Goal: Complete application form

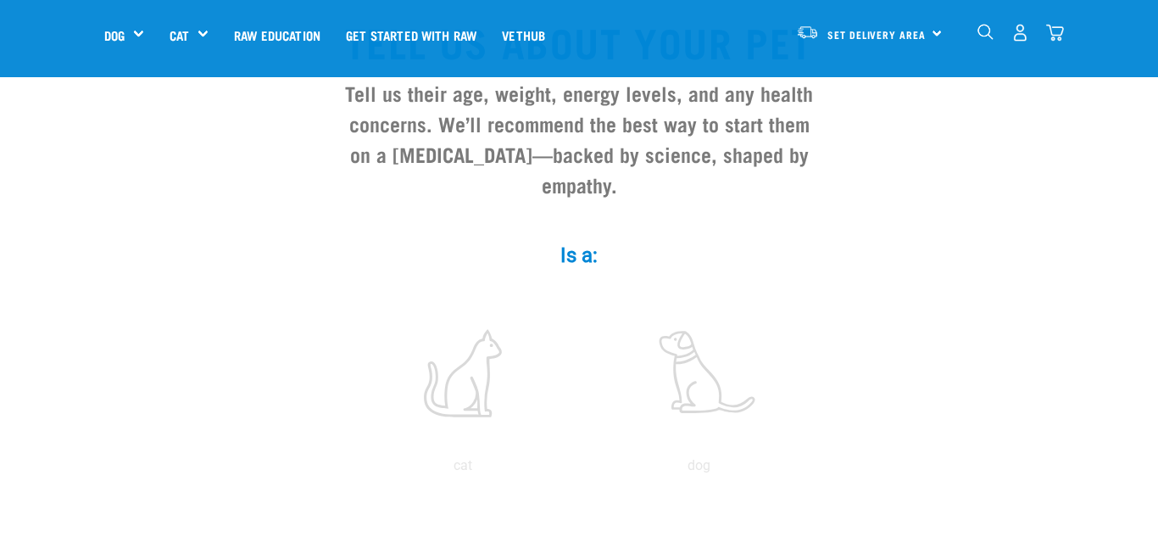
scroll to position [170, 0]
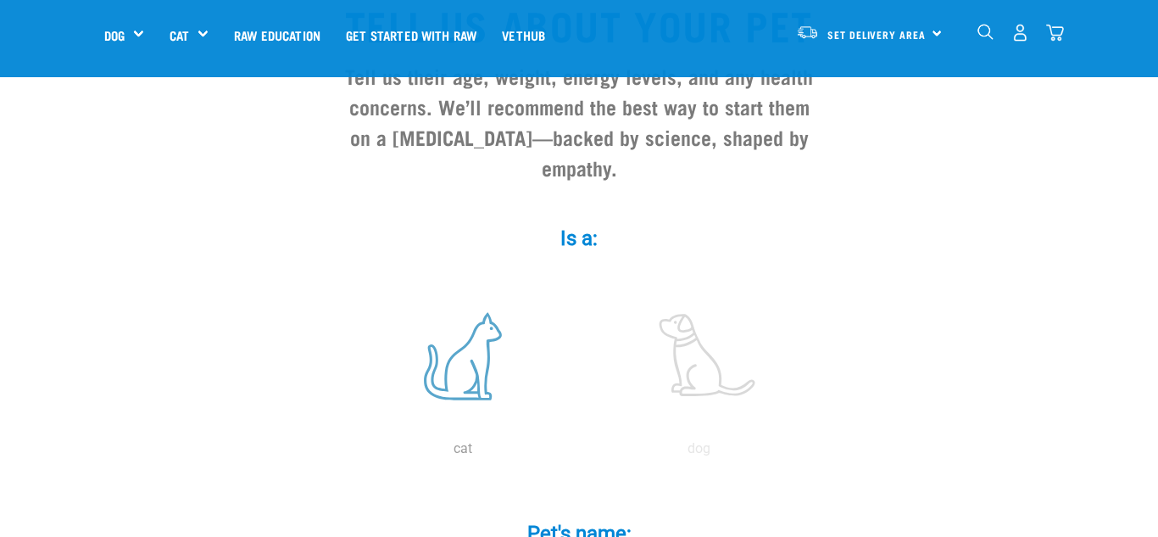
click at [454, 323] on label at bounding box center [462, 356] width 229 height 144
click at [345, 453] on input "radio" at bounding box center [345, 453] width 0 height 0
click at [581, 453] on input "radio" at bounding box center [581, 453] width 0 height 0
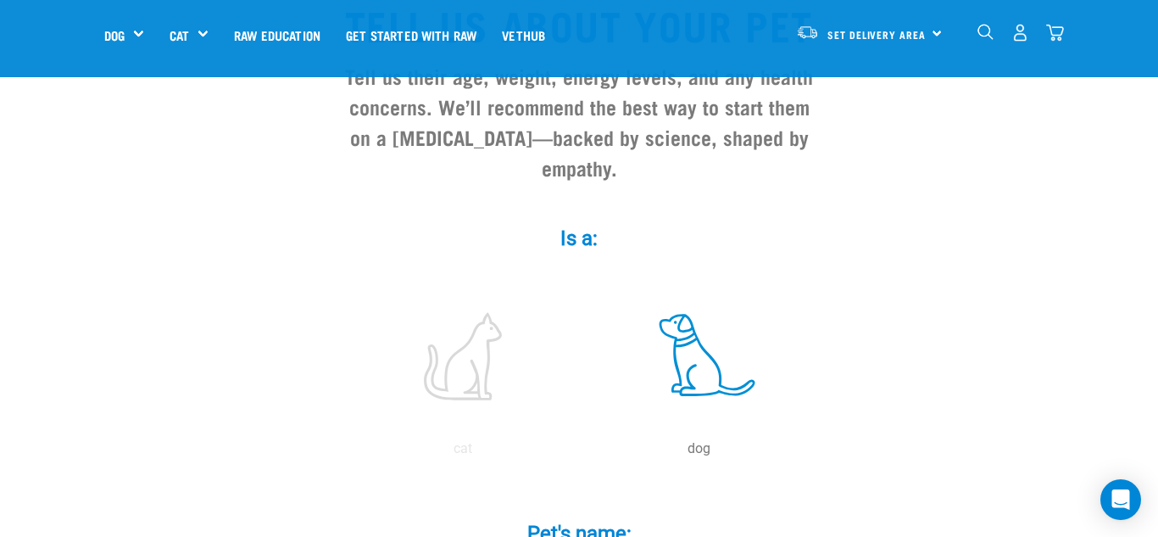
click at [345, 453] on input "radio" at bounding box center [345, 453] width 0 height 0
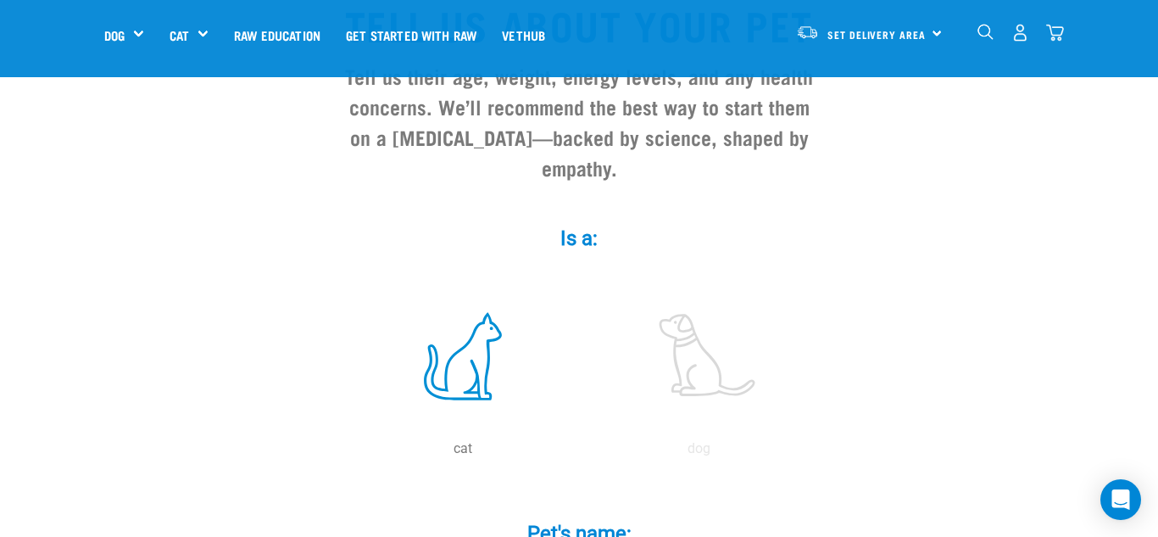
click at [581, 453] on input "radio" at bounding box center [581, 453] width 0 height 0
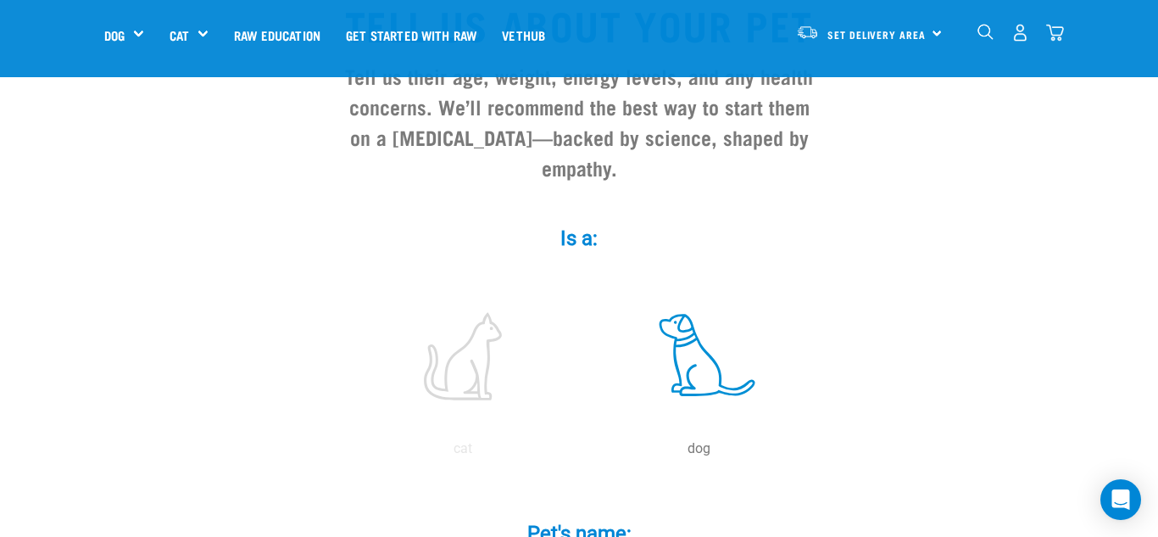
click at [345, 453] on input "radio" at bounding box center [345, 453] width 0 height 0
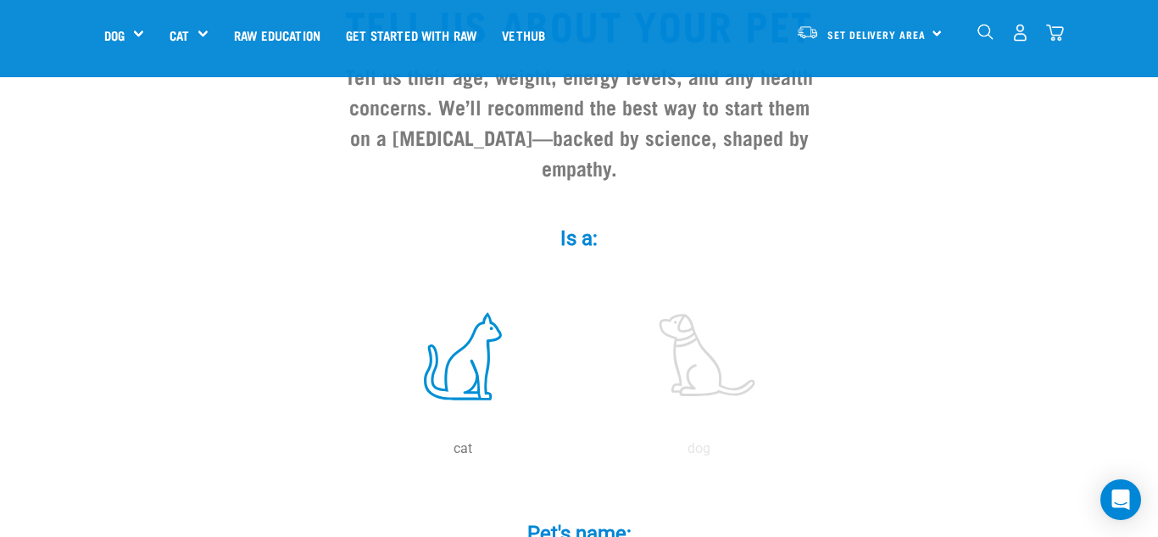
click at [581, 453] on input "radio" at bounding box center [581, 453] width 0 height 0
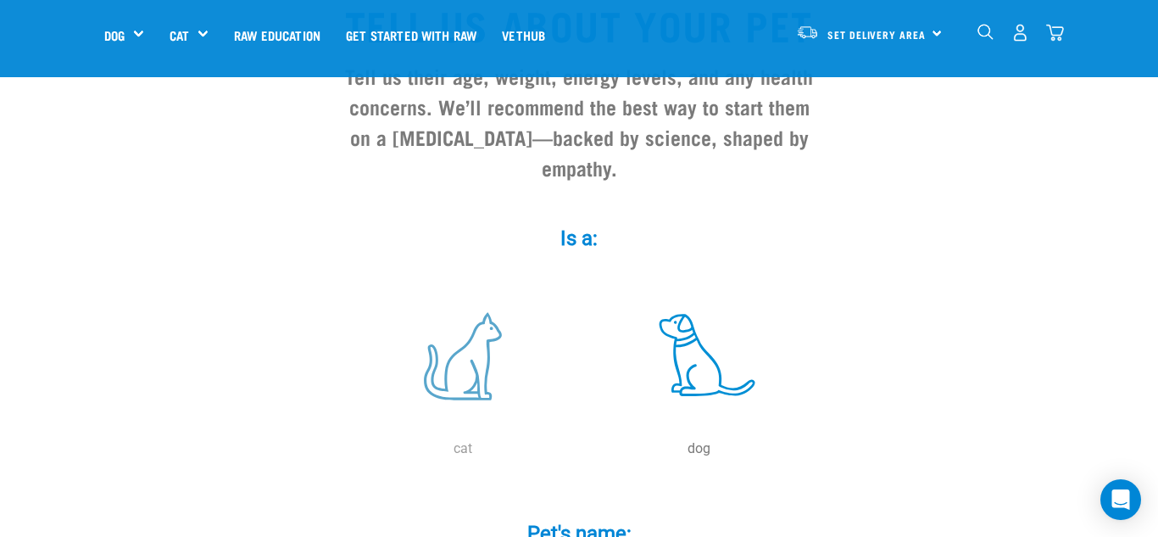
click at [400, 438] on p "cat" at bounding box center [462, 448] width 229 height 20
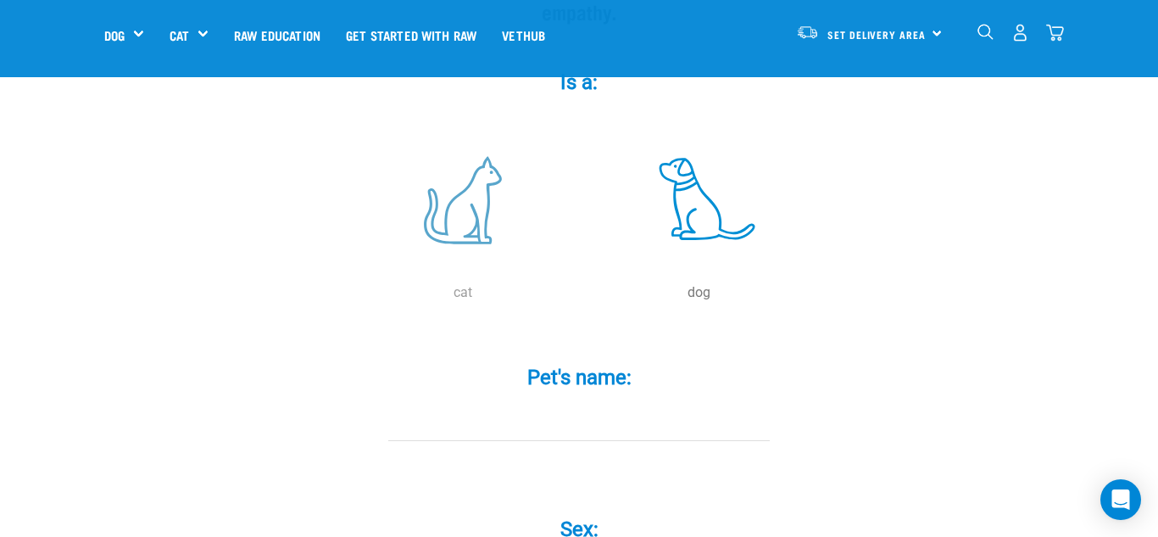
scroll to position [373, 0]
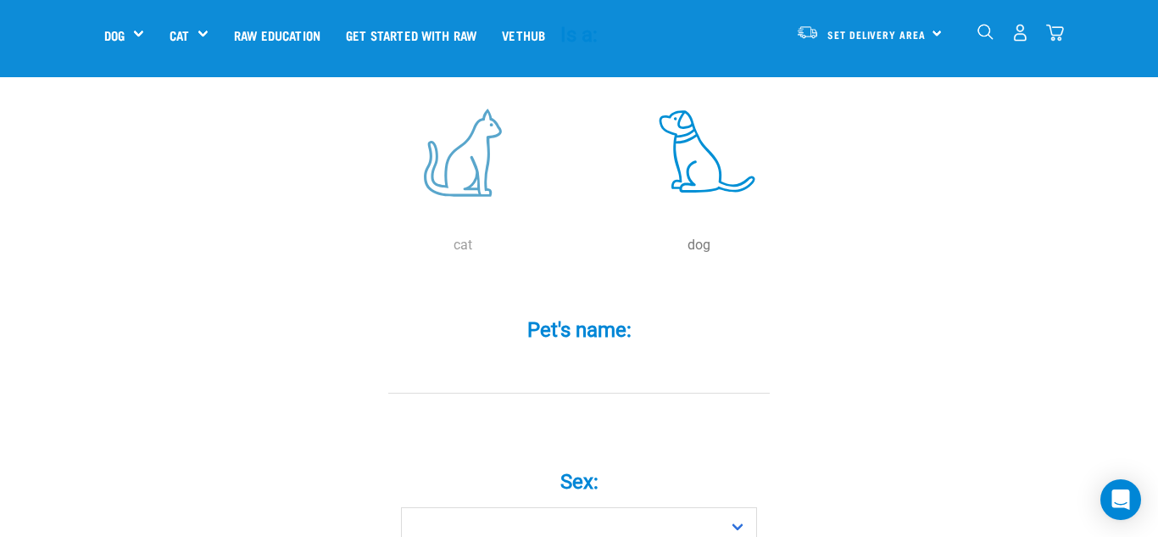
click at [467, 130] on label at bounding box center [462, 153] width 229 height 144
click at [345, 249] on input "radio" at bounding box center [345, 249] width 0 height 0
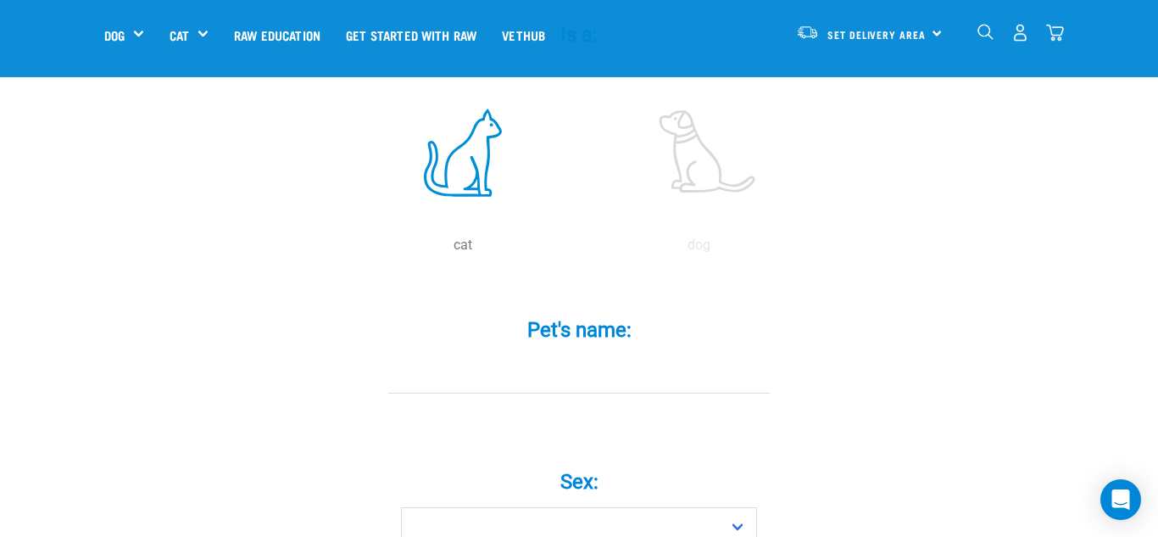
click at [468, 132] on label at bounding box center [462, 153] width 229 height 144
click at [345, 249] on input "radio" at bounding box center [345, 249] width 0 height 0
click at [468, 132] on label at bounding box center [462, 153] width 229 height 144
click at [345, 249] on input "radio" at bounding box center [345, 249] width 0 height 0
click at [552, 355] on input "Pet's name: *" at bounding box center [578, 374] width 381 height 38
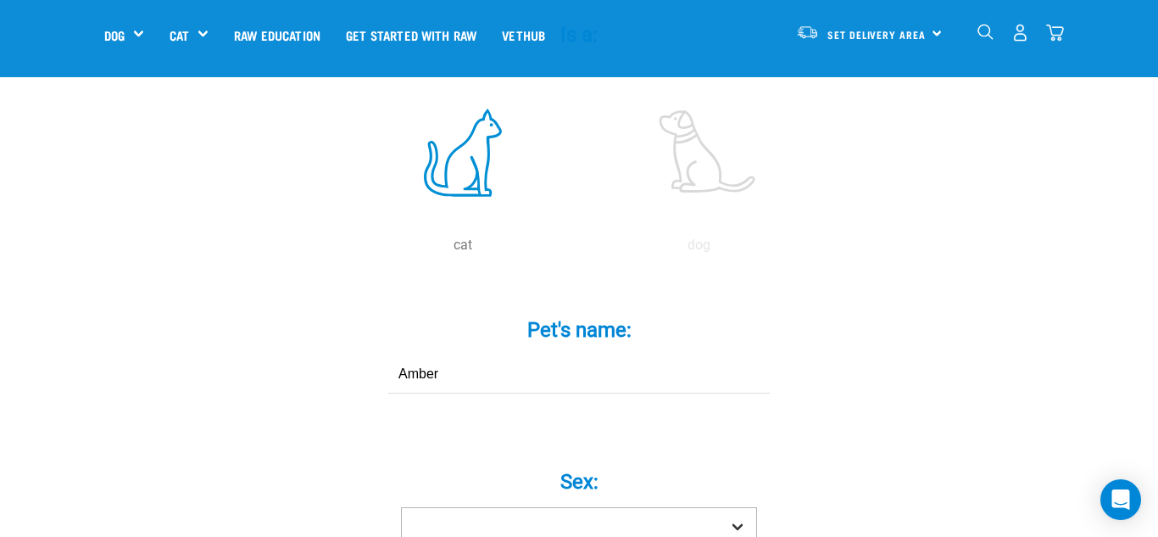
type input "Amber"
click at [514, 507] on select "Boy Girl" at bounding box center [579, 526] width 356 height 38
select select "girl"
click at [401, 507] on select "Boy Girl" at bounding box center [579, 526] width 356 height 38
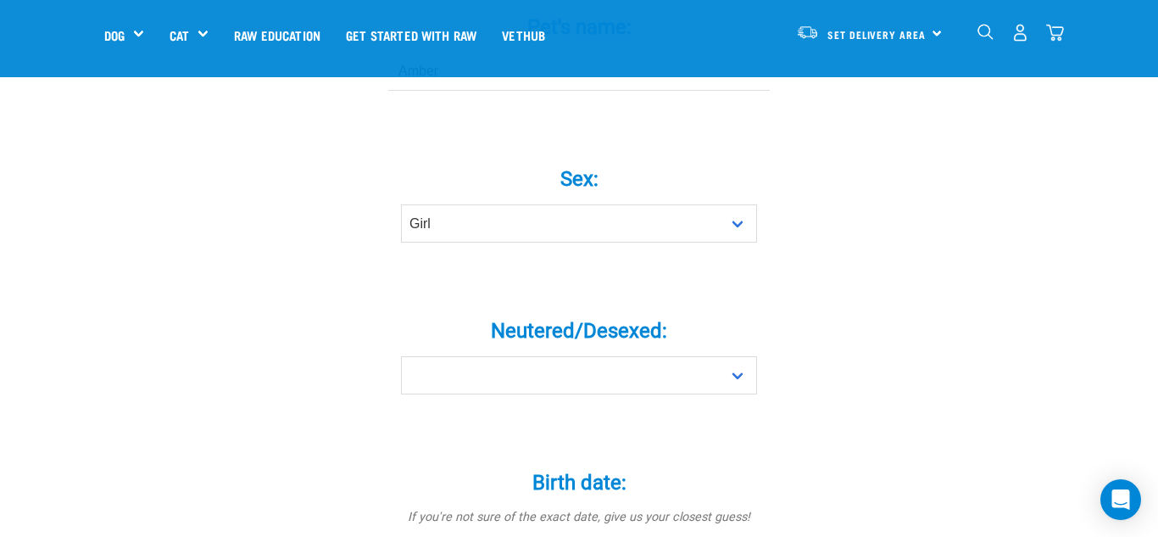
scroll to position [678, 0]
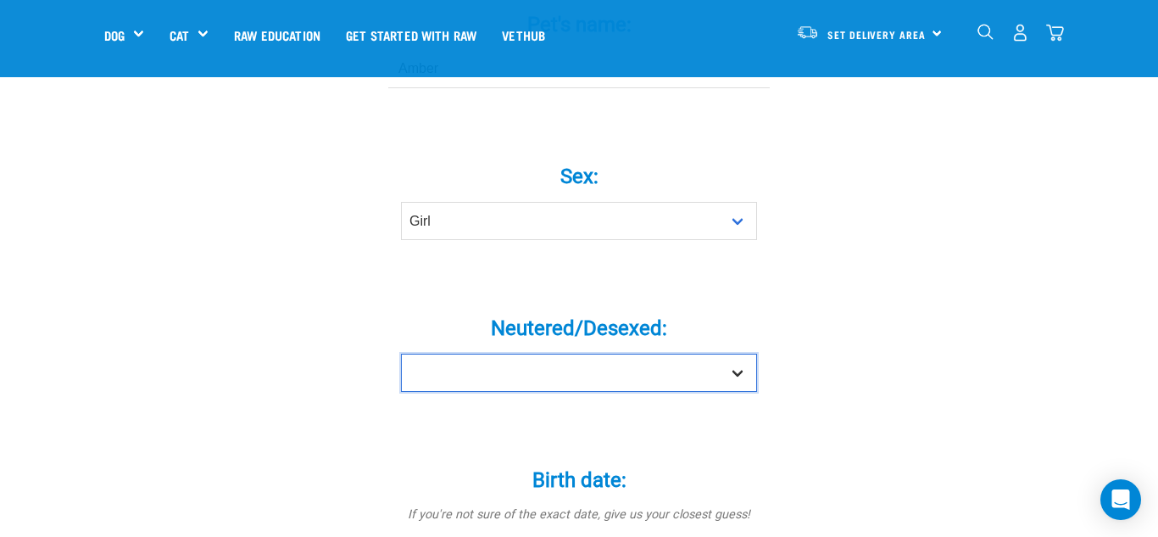
click at [736, 353] on select "Yes No" at bounding box center [579, 372] width 356 height 38
select select "yes"
click at [401, 353] on select "Yes No" at bounding box center [579, 372] width 356 height 38
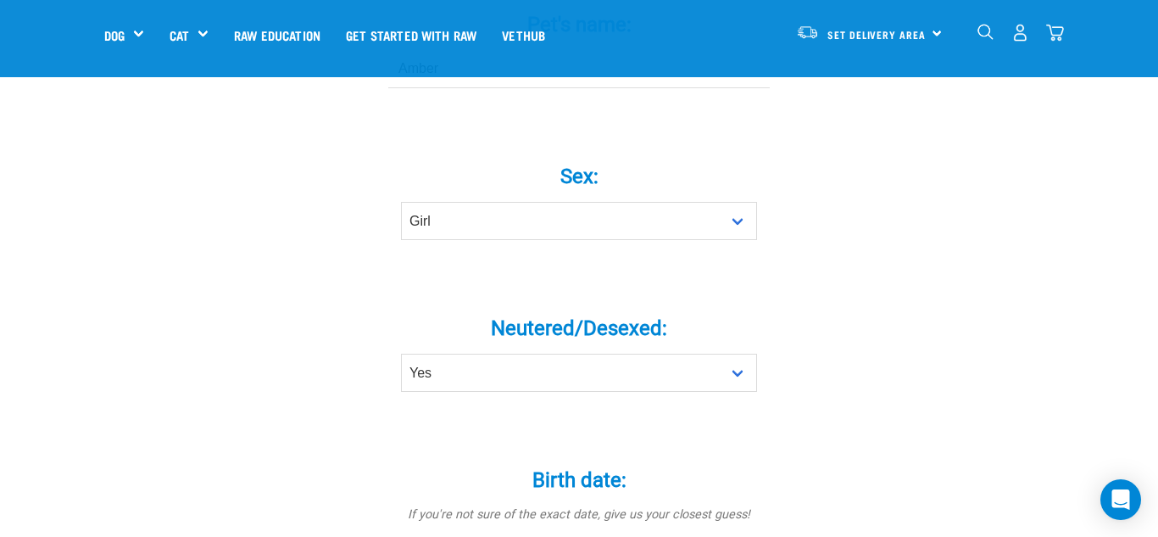
click at [248, 335] on div "Tell us about your pet Tell us their age, weight, energy levels, and any health…" at bounding box center [578, 469] width 949 height 2022
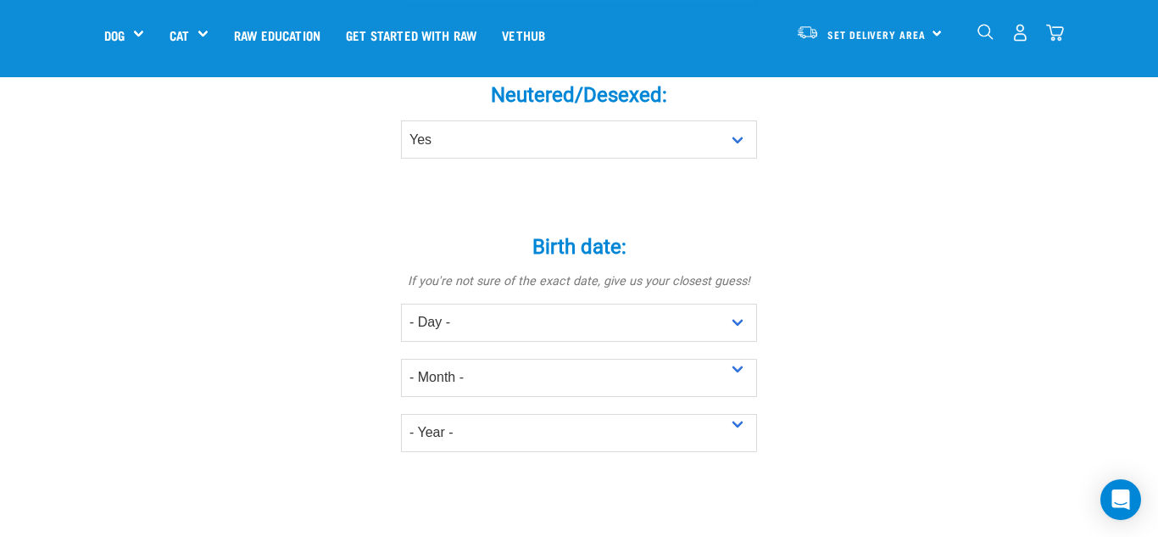
scroll to position [915, 0]
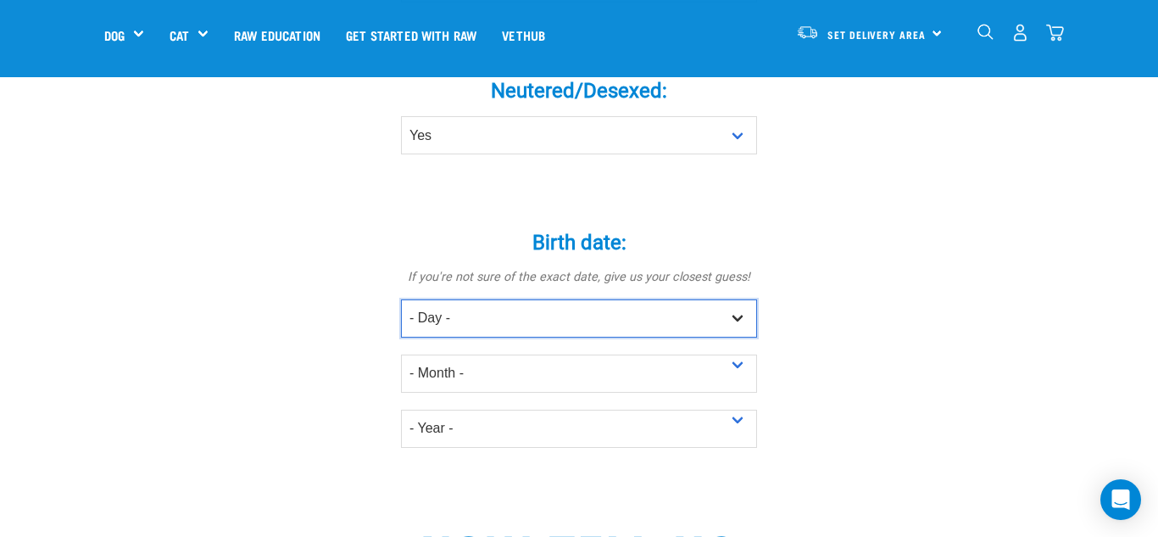
click at [734, 299] on select "- Day - 1 2 3 4 5 6 7 8 9 10 11 12 13 14 15 16 17 18 19 20 21 22 23 24 25 26 27" at bounding box center [579, 318] width 356 height 38
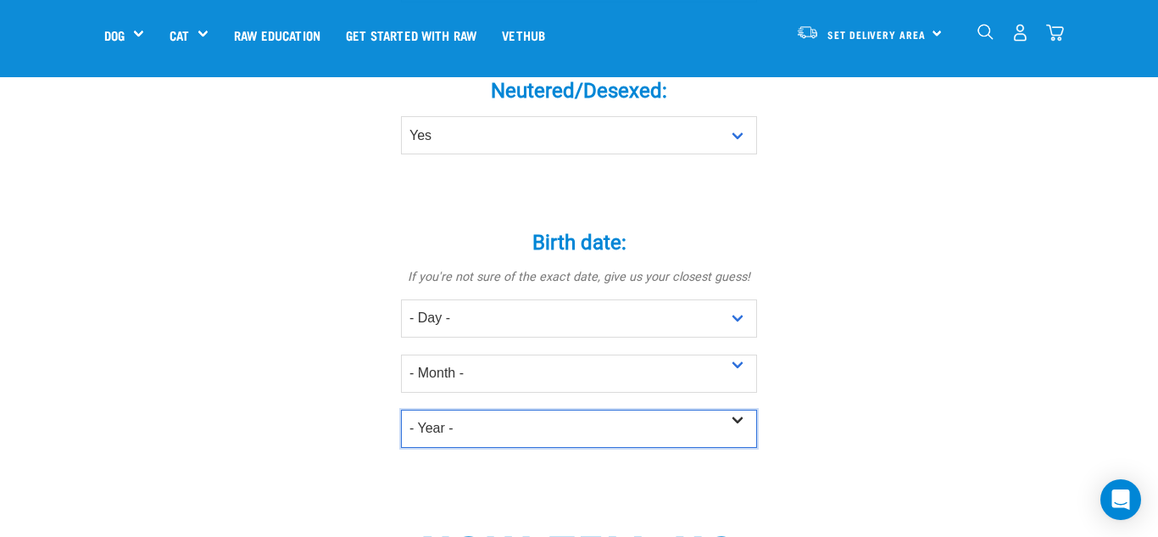
click at [741, 409] on select "- Year - 2025 2024 2023 2022 2021 2020 2019 2018 2017 2016 2015 2014 2013 2012" at bounding box center [579, 428] width 356 height 38
select select "2022"
click at [401, 409] on select "- Year - 2025 2024 2023 2022 2021 2020 2019 2018 2017 2016 2015 2014 2013 2012" at bounding box center [579, 428] width 356 height 38
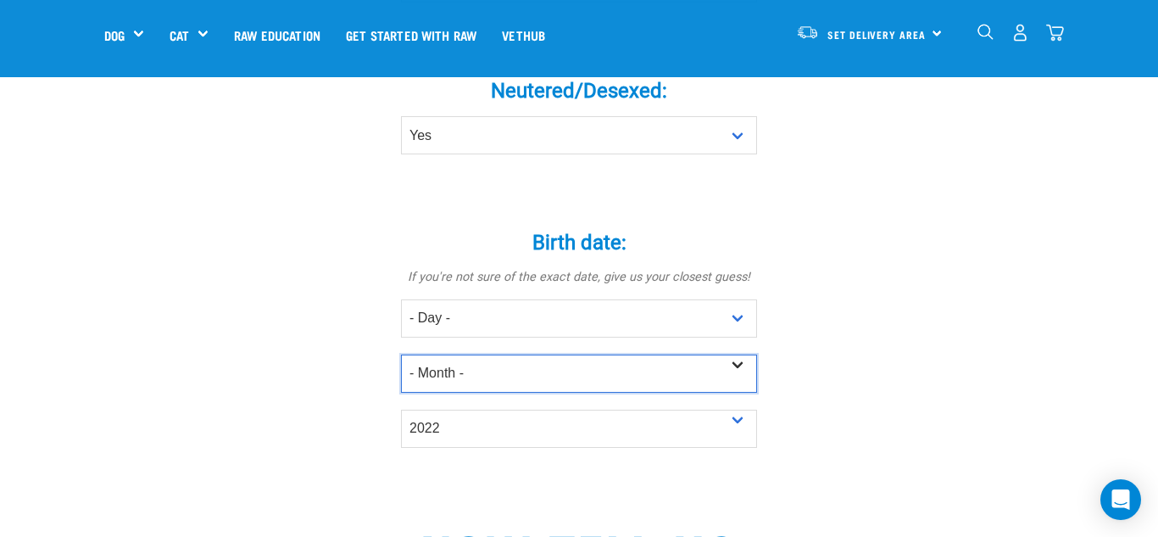
click at [733, 354] on select "- Month - January February March April May June July August September October N…" at bounding box center [579, 373] width 356 height 38
select select "July"
click at [401, 354] on select "- Month - January February March April May June July August September October N…" at bounding box center [579, 373] width 356 height 38
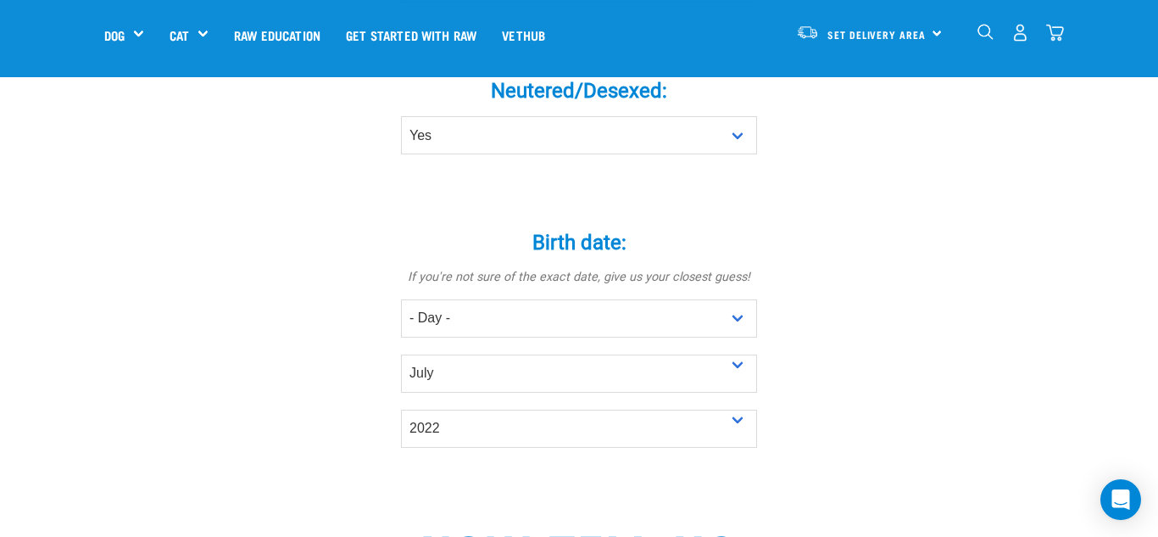
click at [814, 396] on div "Birth date: * If you're not sure of the exact date, give us your closest guess!…" at bounding box center [579, 327] width 509 height 241
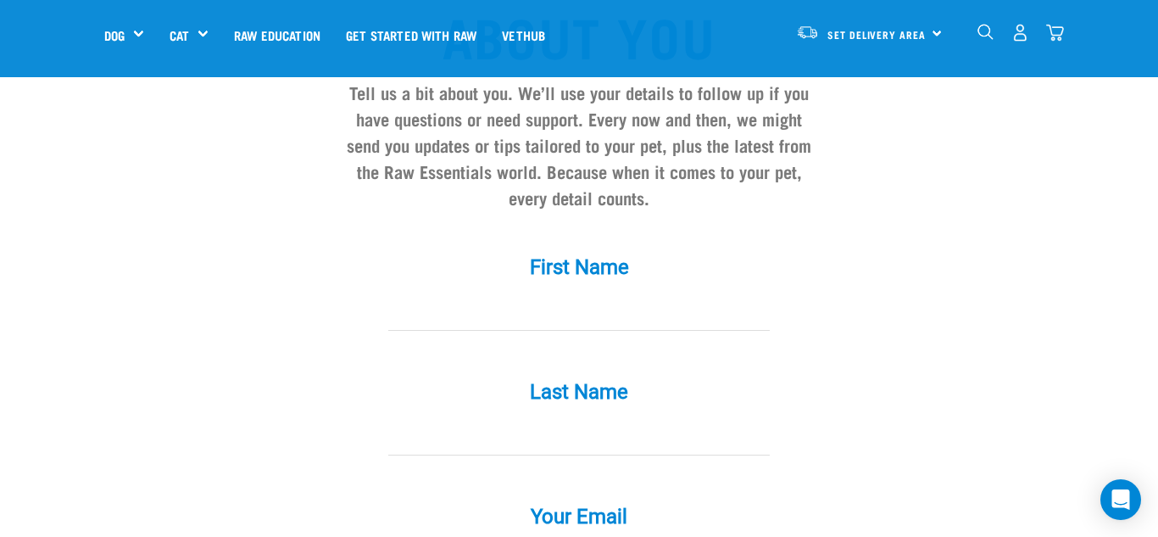
scroll to position [1390, 0]
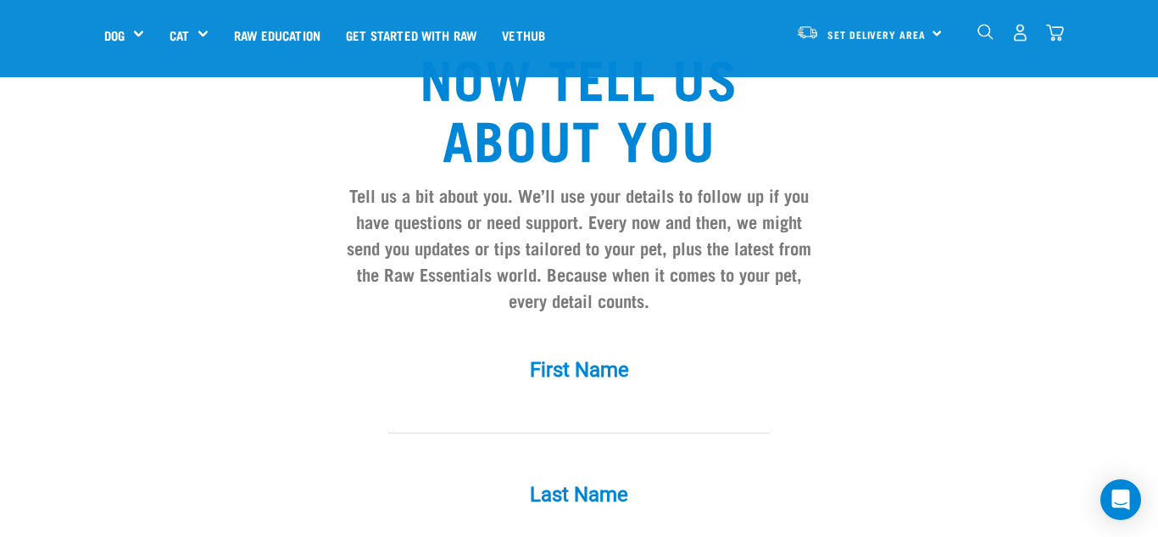
click at [449, 395] on input "First Name *" at bounding box center [578, 414] width 381 height 38
type input "[PERSON_NAME]"
type input "[EMAIL_ADDRESS][DOMAIN_NAME]"
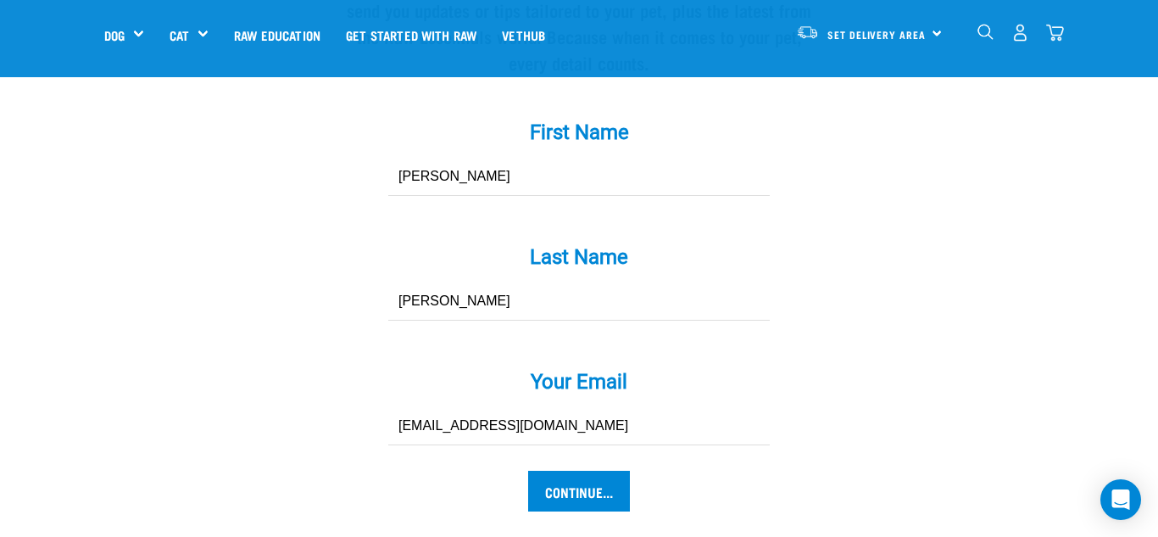
scroll to position [1661, 0]
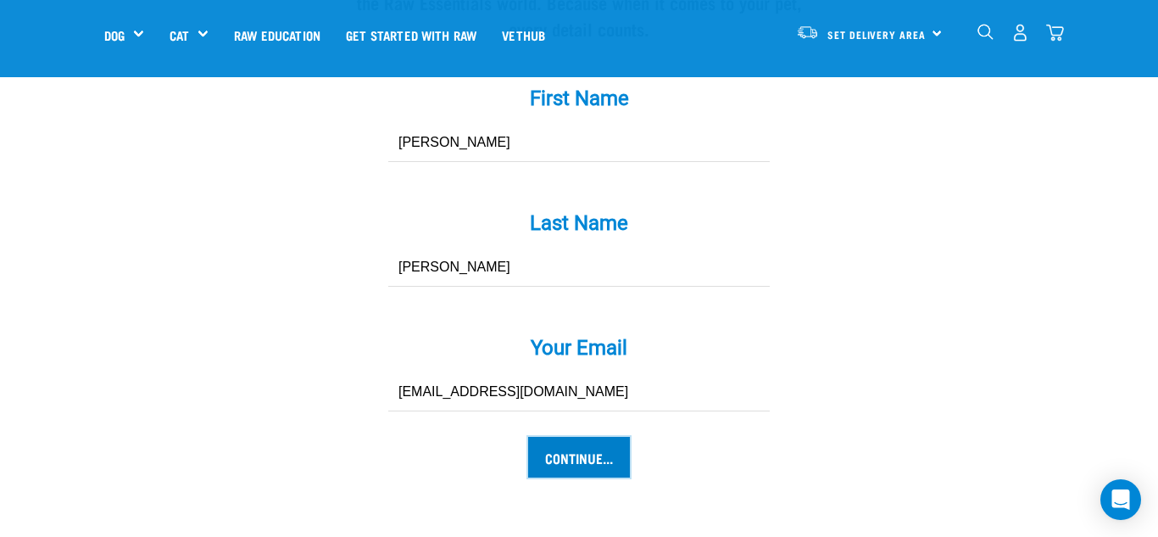
click at [587, 437] on input "Continue..." at bounding box center [579, 457] width 102 height 41
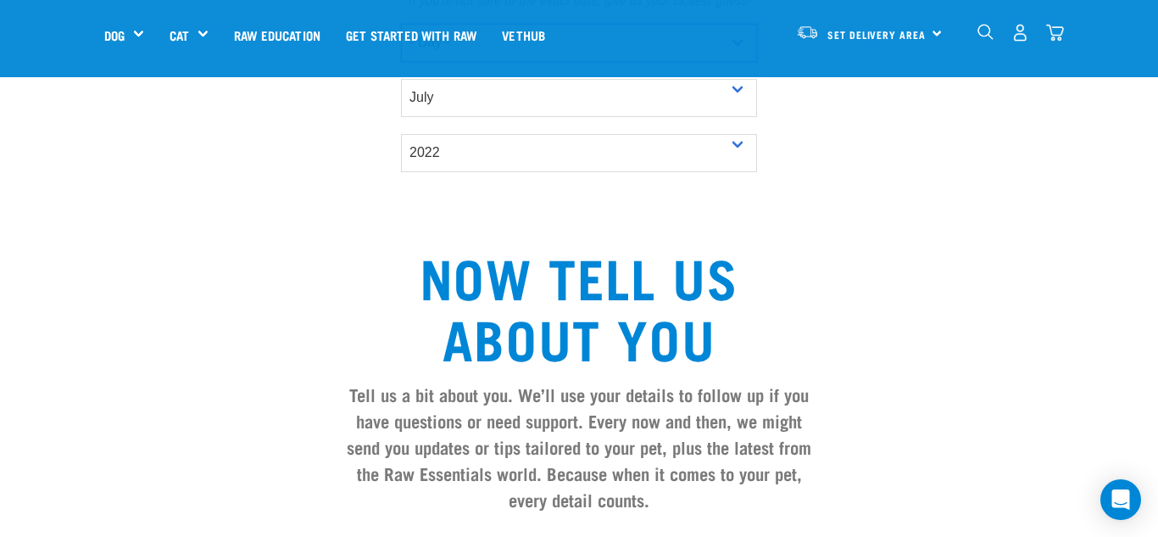
scroll to position [1167, 0]
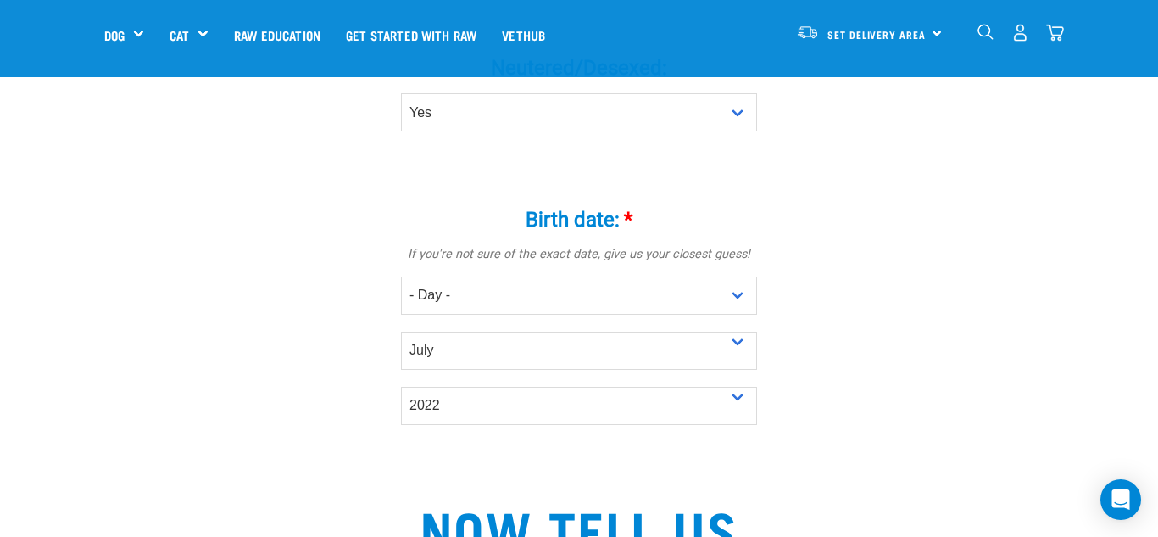
scroll to position [896, 0]
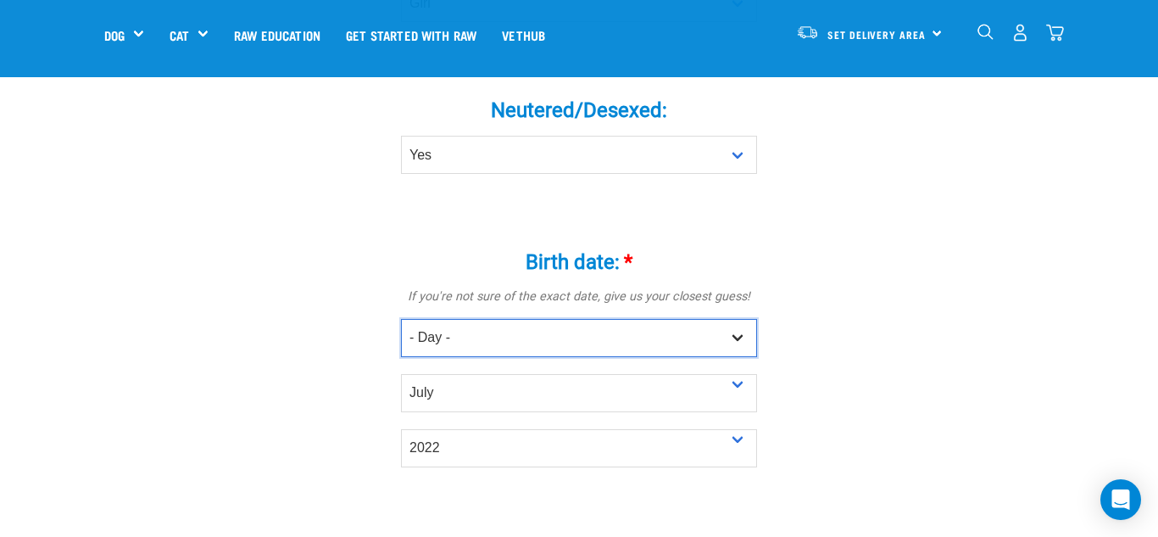
click at [742, 319] on select "- Day - 1 2 3 4 5 6 7 8 9 10 11 12 13 14 15 16 17 18 19 20 21 22 23 24 25 26 27" at bounding box center [579, 338] width 356 height 38
select select "10"
click at [401, 319] on select "- Day - 1 2 3 4 5 6 7 8 9 10 11 12 13 14 15 16 17 18 19 20 21 22 23 24 25 26 27" at bounding box center [579, 338] width 356 height 38
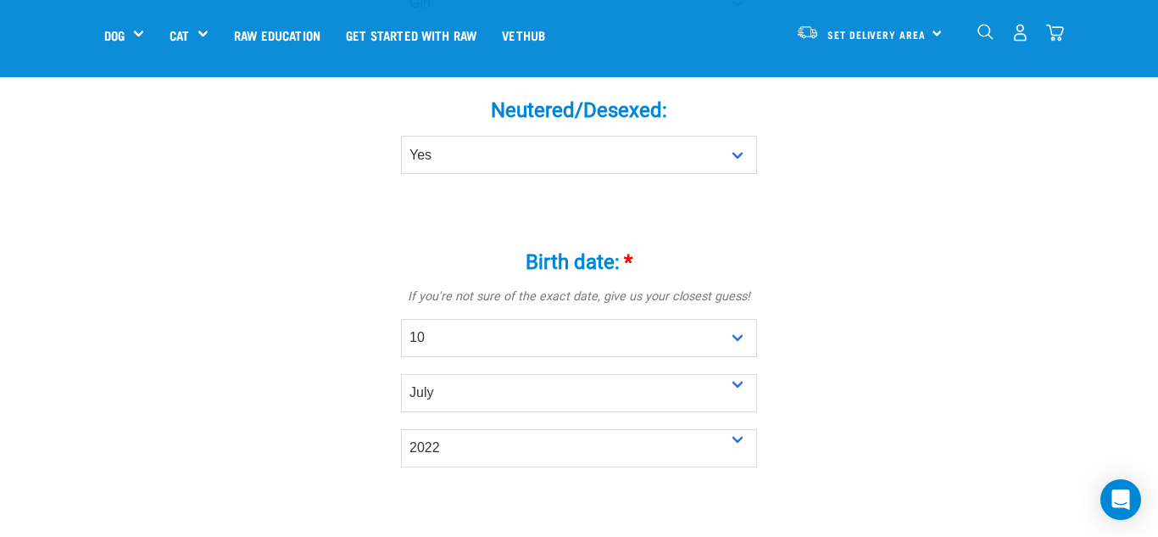
click at [909, 430] on div "Tell us about your pet Tell us their age, weight, energy levels, and any health…" at bounding box center [578, 252] width 949 height 2022
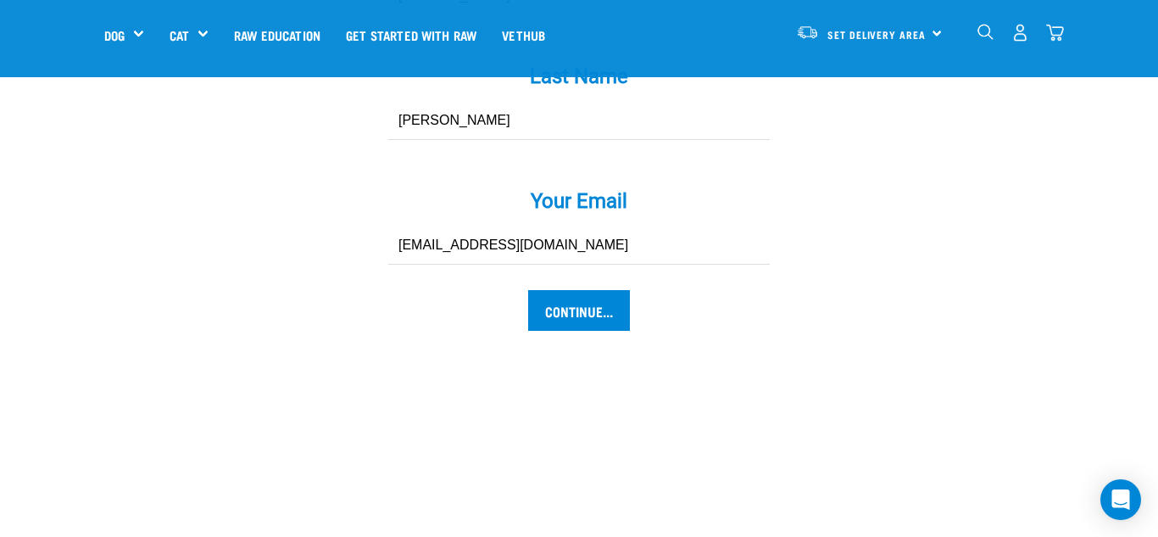
scroll to position [1811, 0]
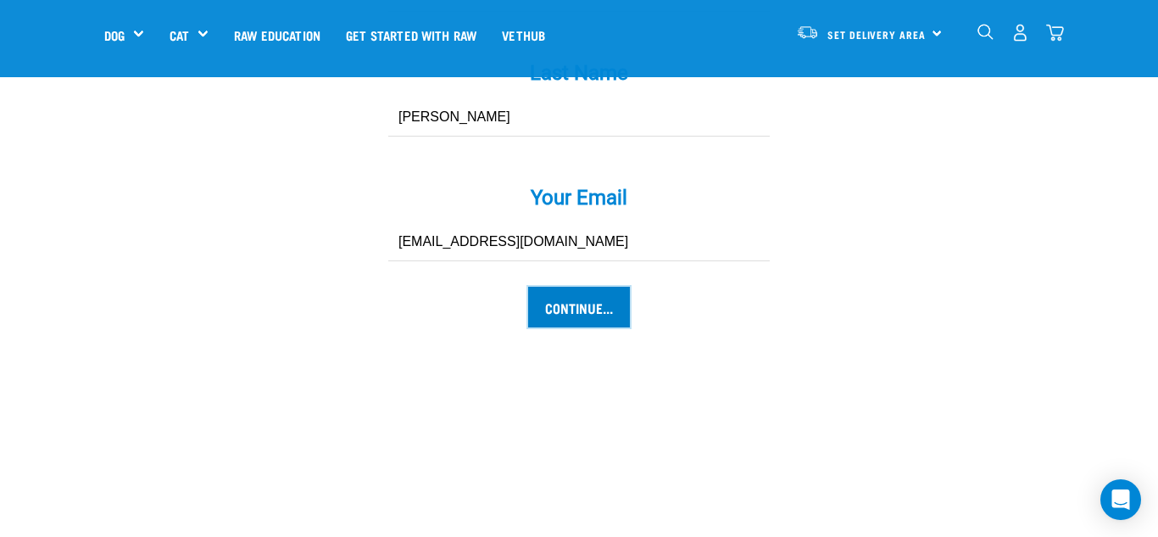
click at [596, 286] on input "Continue..." at bounding box center [579, 306] width 102 height 41
click at [592, 286] on input "Continue..." at bounding box center [579, 306] width 102 height 41
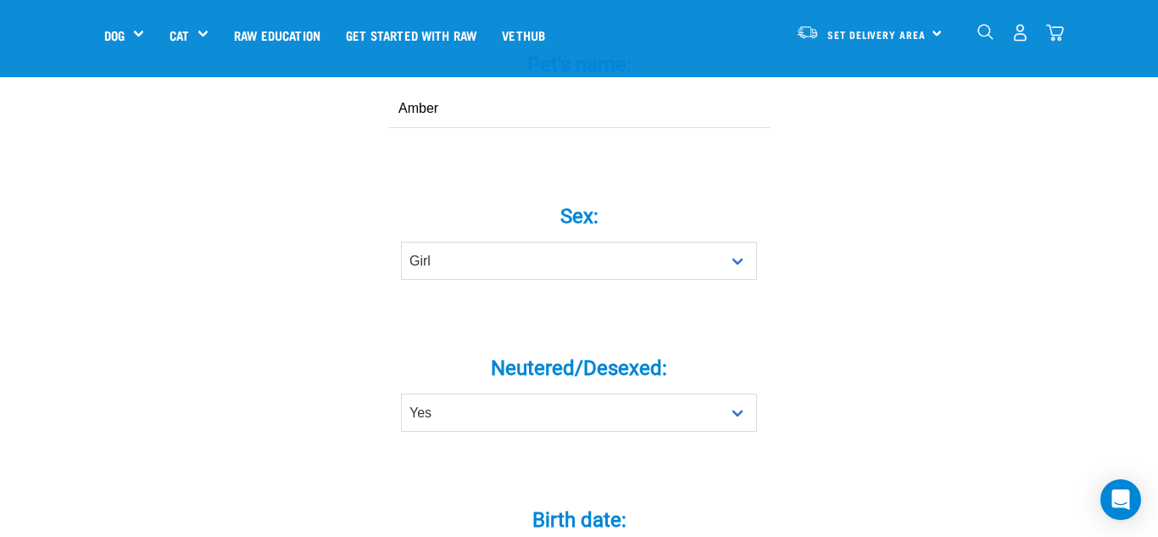
scroll to position [592, 0]
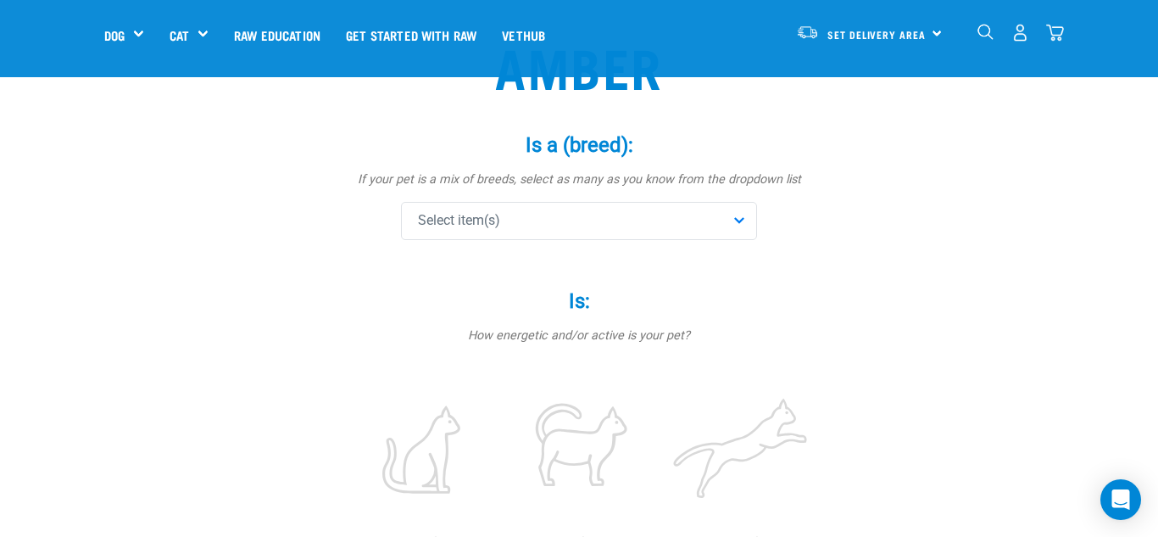
scroll to position [170, 0]
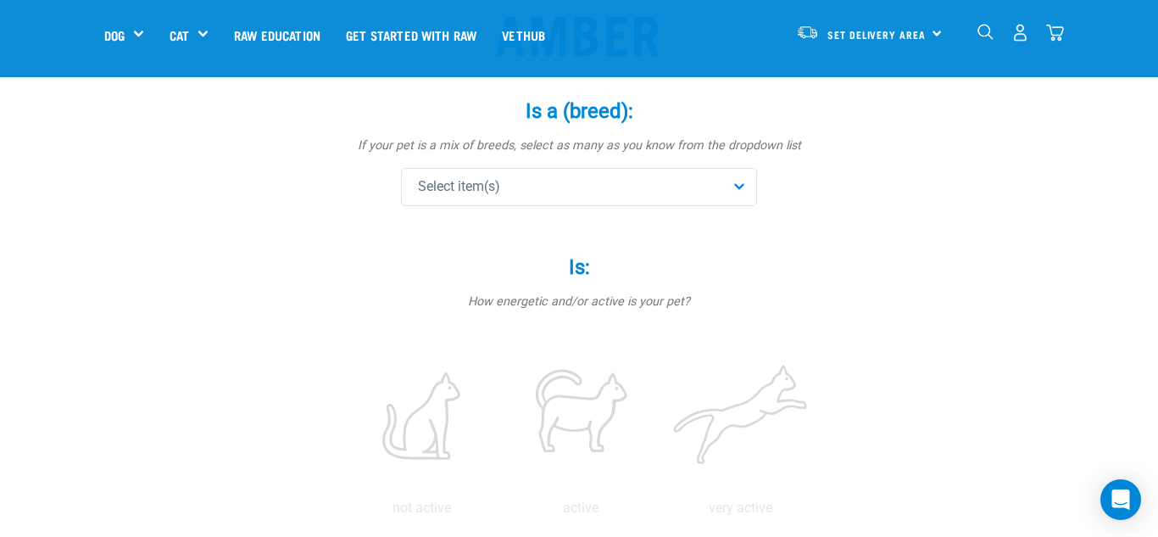
click at [733, 185] on div "Select item(s)" at bounding box center [579, 187] width 356 height 38
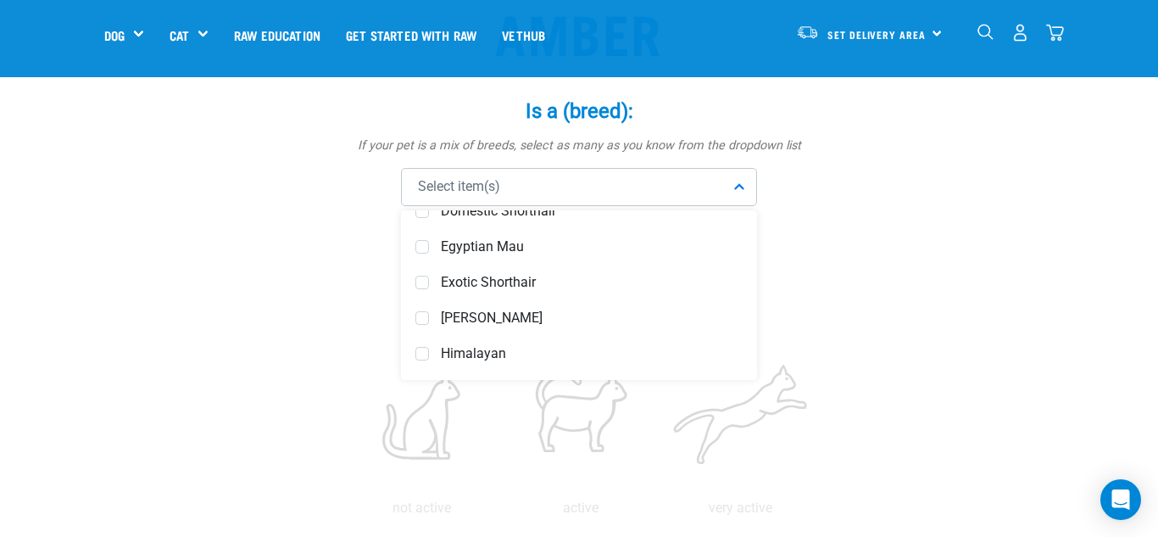
scroll to position [742, 0]
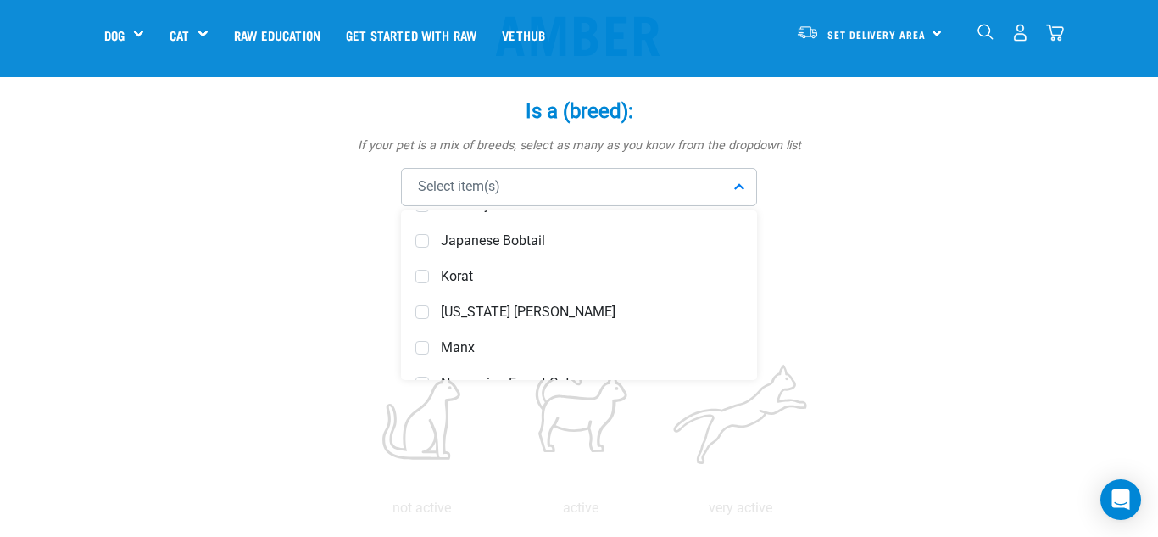
click at [752, 338] on div "Abyssinian American Bobtail American Curl American Shorthair American Wirehair …" at bounding box center [579, 295] width 356 height 170
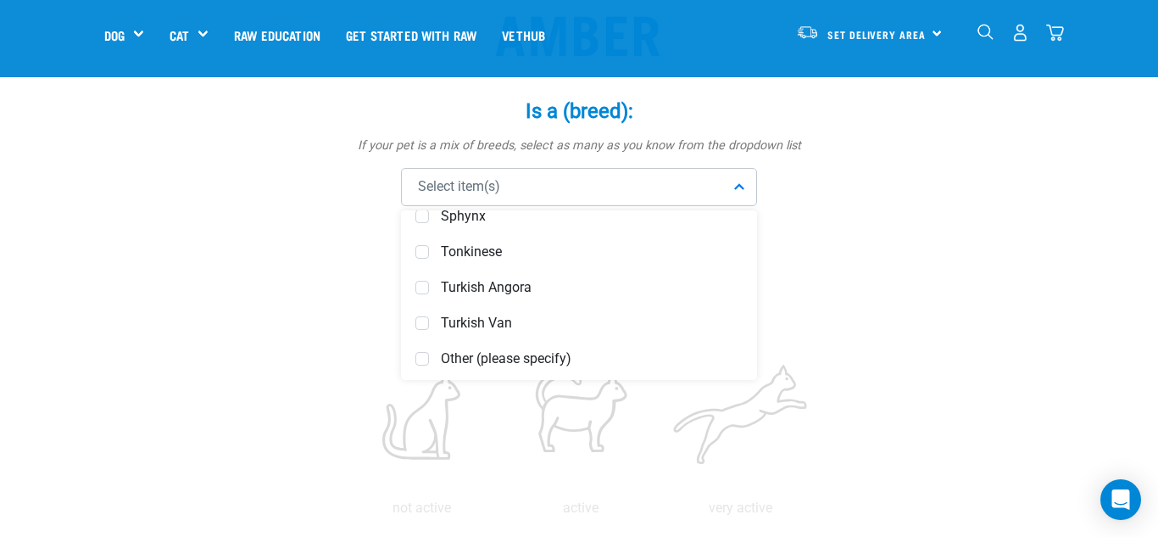
scroll to position [1301, 0]
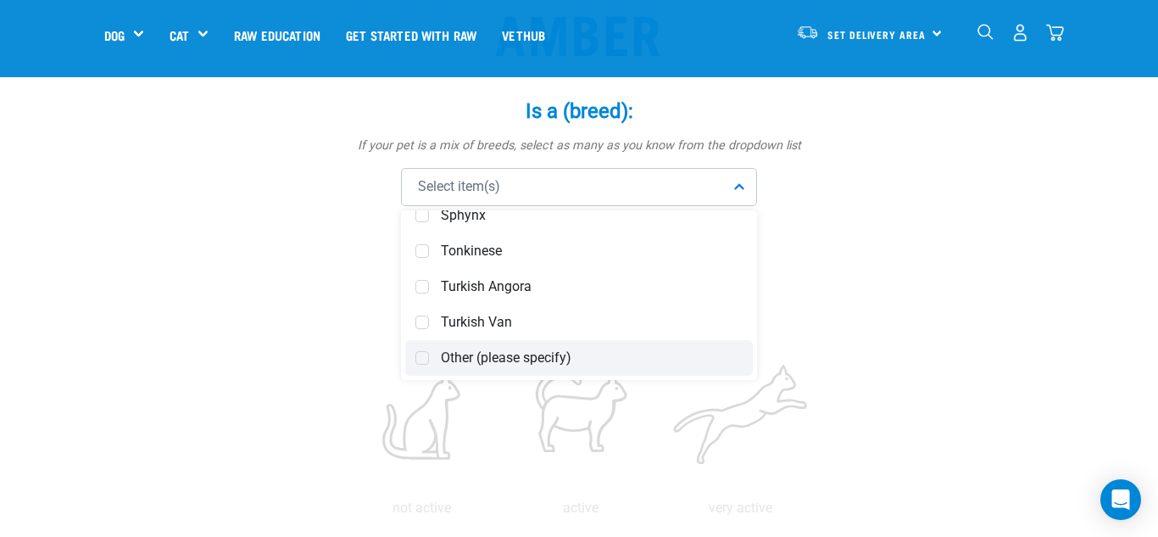
click at [530, 355] on span "Other (please specify)" at bounding box center [592, 357] width 302 height 17
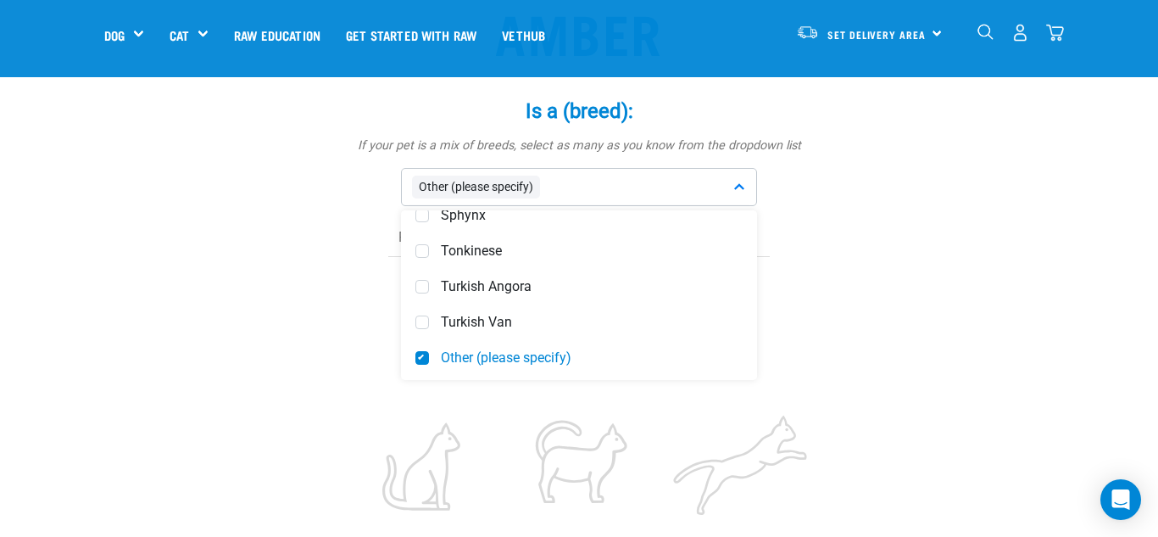
click at [598, 182] on div "Other (please specify)" at bounding box center [579, 187] width 356 height 38
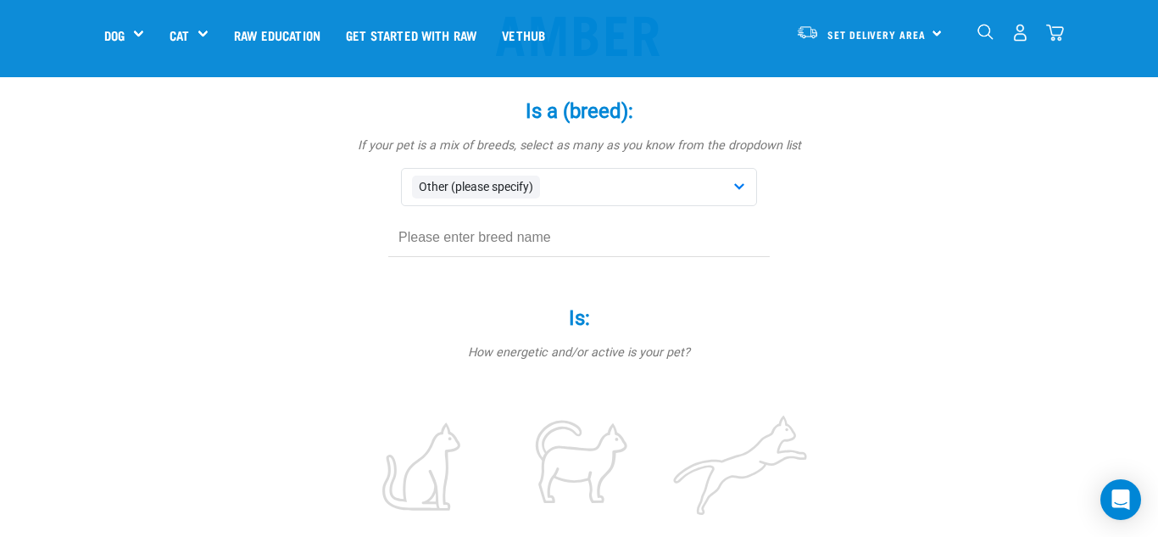
click at [445, 283] on div "Is: * How energetic and/or active is your pet? not active active very active" at bounding box center [579, 425] width 509 height 287
click at [454, 281] on div "Is a (breed): * If your pet is a mix of breeds, select as many as you know from…" at bounding box center [579, 178] width 509 height 207
click at [492, 260] on div "Is a (breed): * If your pet is a mix of breeds, select as many as you know from…" at bounding box center [579, 178] width 509 height 207
click at [742, 187] on div "Other (please specify)" at bounding box center [579, 187] width 356 height 38
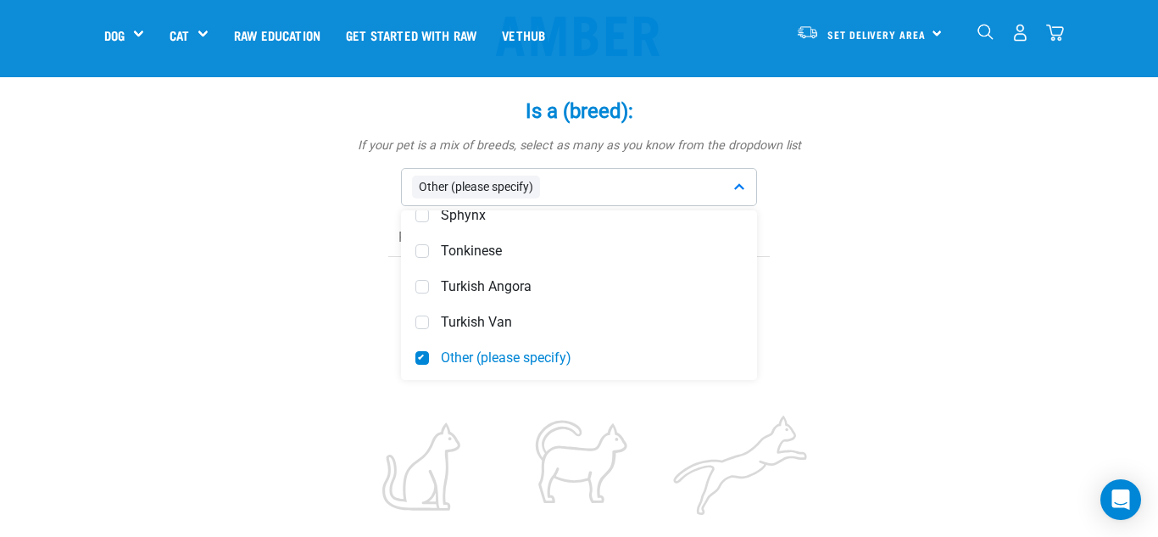
click at [831, 234] on div at bounding box center [579, 238] width 509 height 38
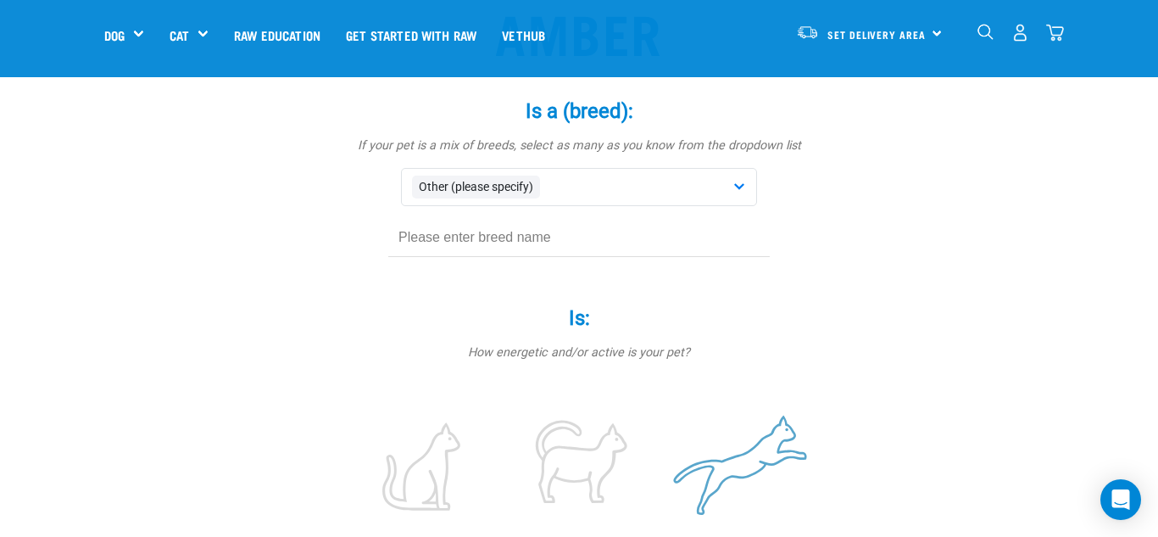
click at [719, 474] on label at bounding box center [740, 466] width 153 height 144
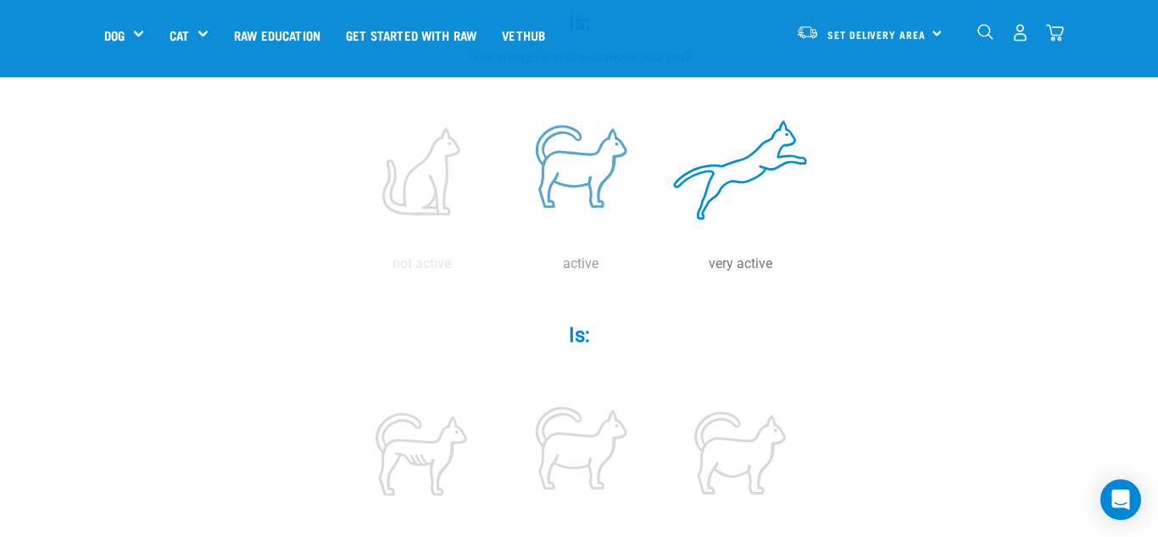
click at [581, 211] on label at bounding box center [580, 171] width 153 height 144
click at [501, 268] on input "radio" at bounding box center [501, 268] width 0 height 0
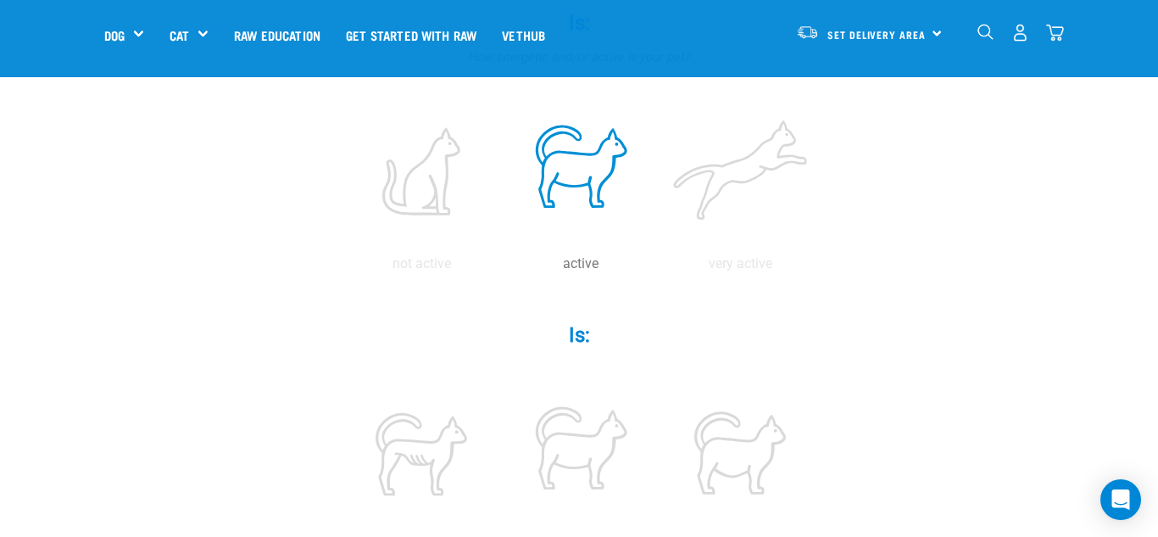
click at [255, 277] on div "Amber Is a (breed): * If your pet is a mix of breeds, select as many as you kno…" at bounding box center [578, 480] width 949 height 1616
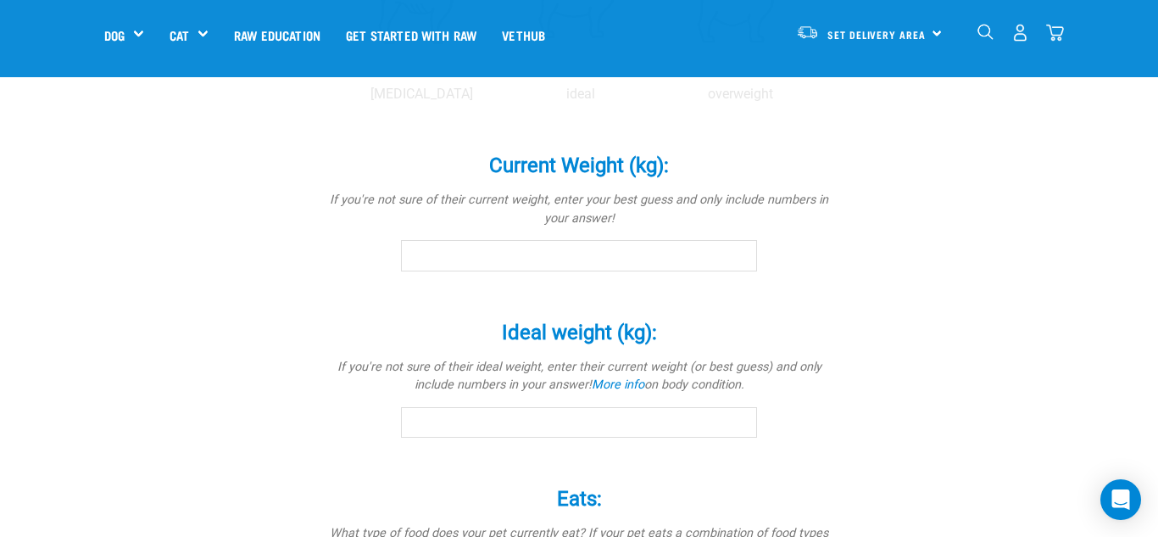
scroll to position [939, 0]
